Goal: Information Seeking & Learning: Learn about a topic

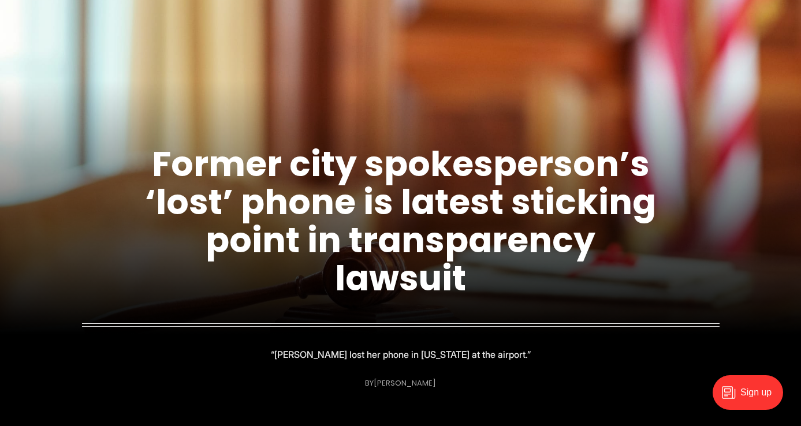
scroll to position [102, 0]
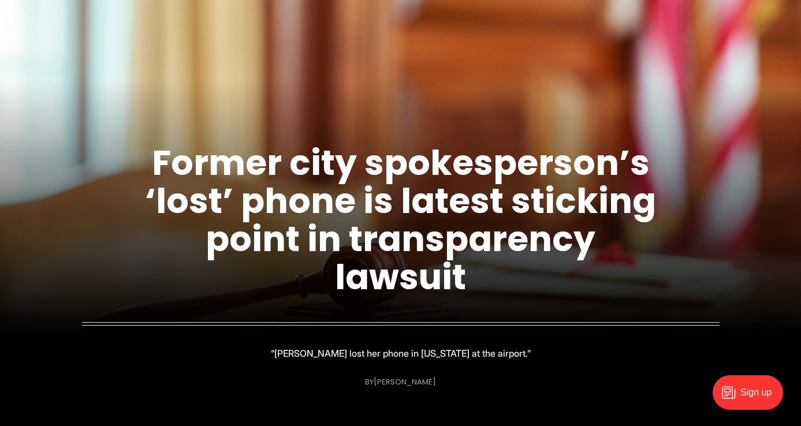
click at [438, 203] on link "Former city spokesperson’s ‘lost’ phone is latest sticking point in transparenc…" at bounding box center [400, 220] width 511 height 163
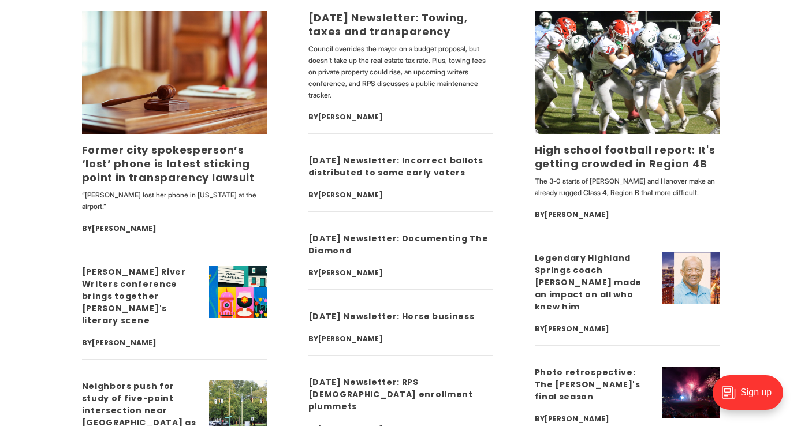
scroll to position [3839, 0]
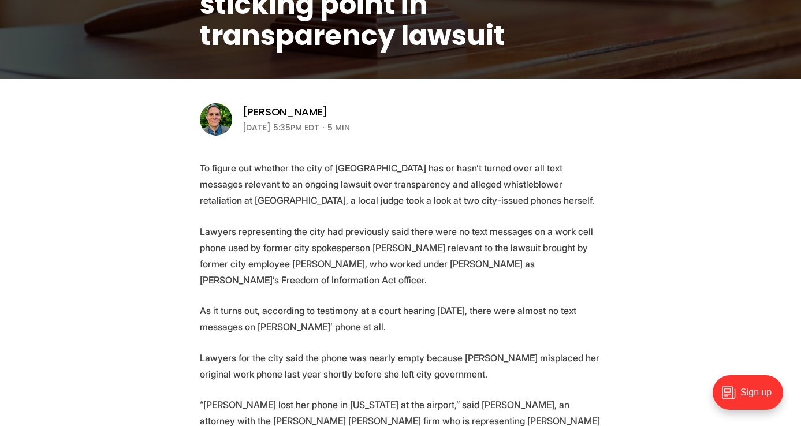
scroll to position [304, 0]
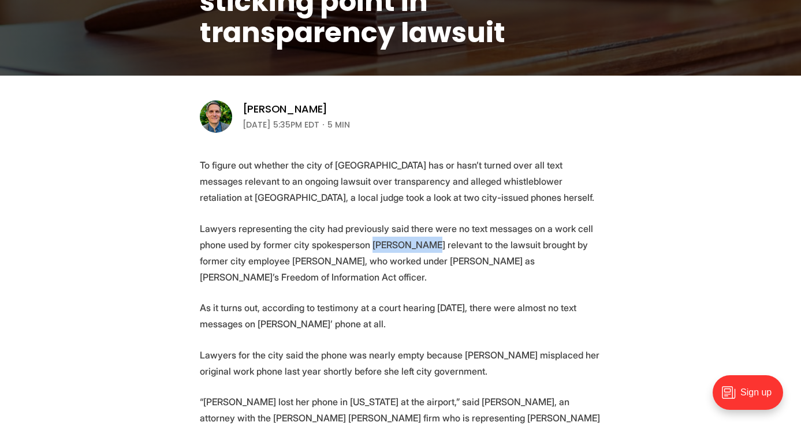
drag, startPoint x: 370, startPoint y: 244, endPoint x: 419, endPoint y: 242, distance: 49.1
click at [419, 242] on p "Lawyers representing the city had previously said there were no text messages o…" at bounding box center [401, 252] width 402 height 65
copy p "Petula Burks"
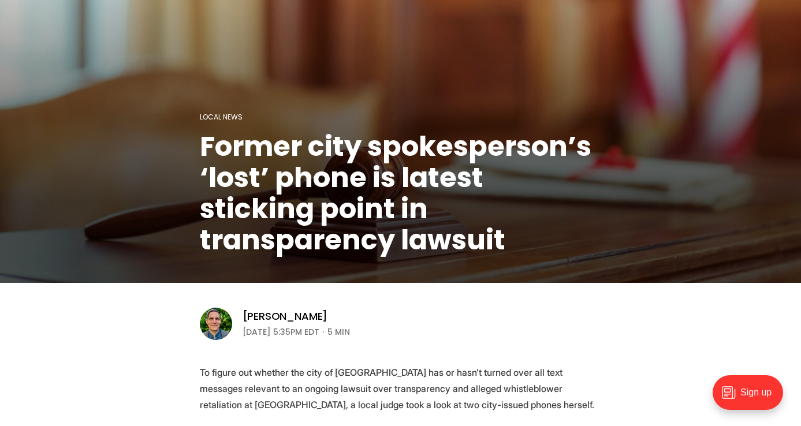
scroll to position [66, 0]
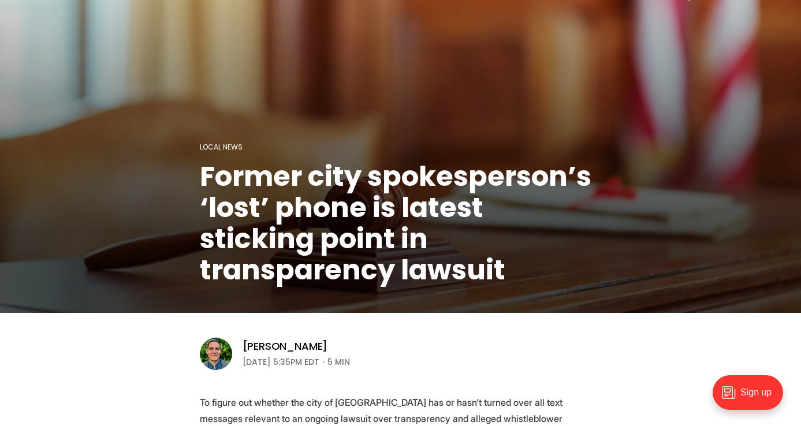
click at [297, 191] on h1 "Former city spokesperson’s ‘lost’ phone is latest sticking point in transparenc…" at bounding box center [401, 223] width 402 height 125
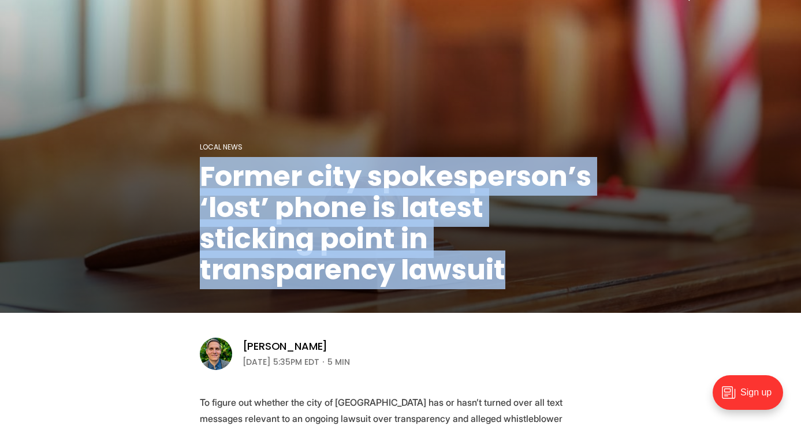
click at [297, 191] on h1 "Former city spokesperson’s ‘lost’ phone is latest sticking point in transparenc…" at bounding box center [401, 223] width 402 height 125
copy header "Former city spokesperson’s ‘lost’ phone is latest sticking point in transparenc…"
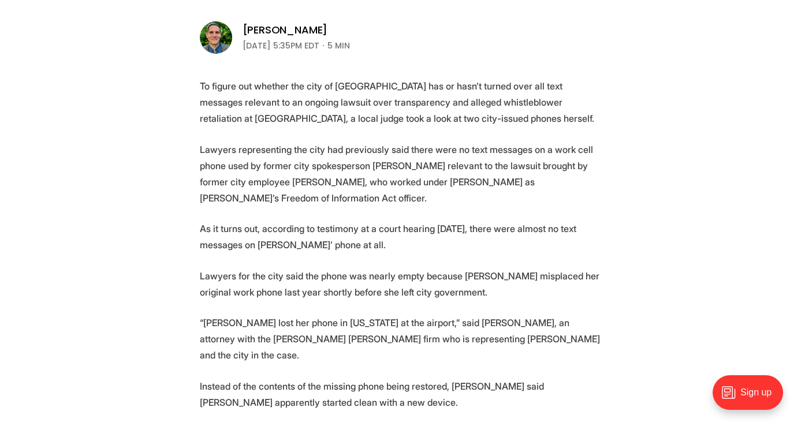
scroll to position [402, 0]
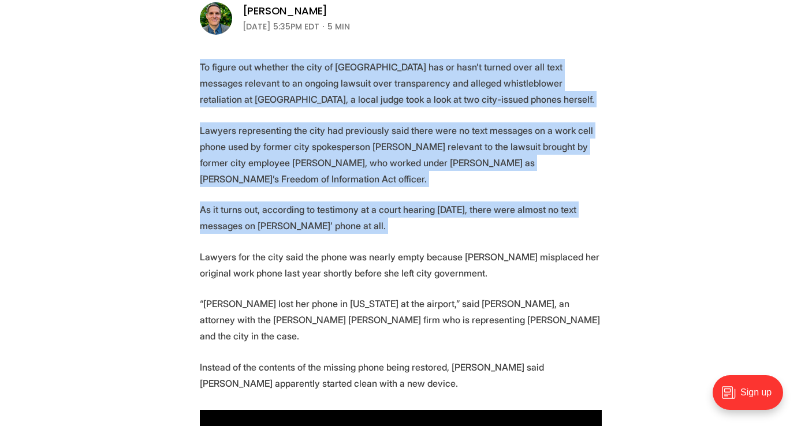
drag, startPoint x: 199, startPoint y: 69, endPoint x: 417, endPoint y: 248, distance: 281.8
copy section "To figure out whether the city of Richmond has or hasn’t turned over all text m…"
